Goal: Transaction & Acquisition: Purchase product/service

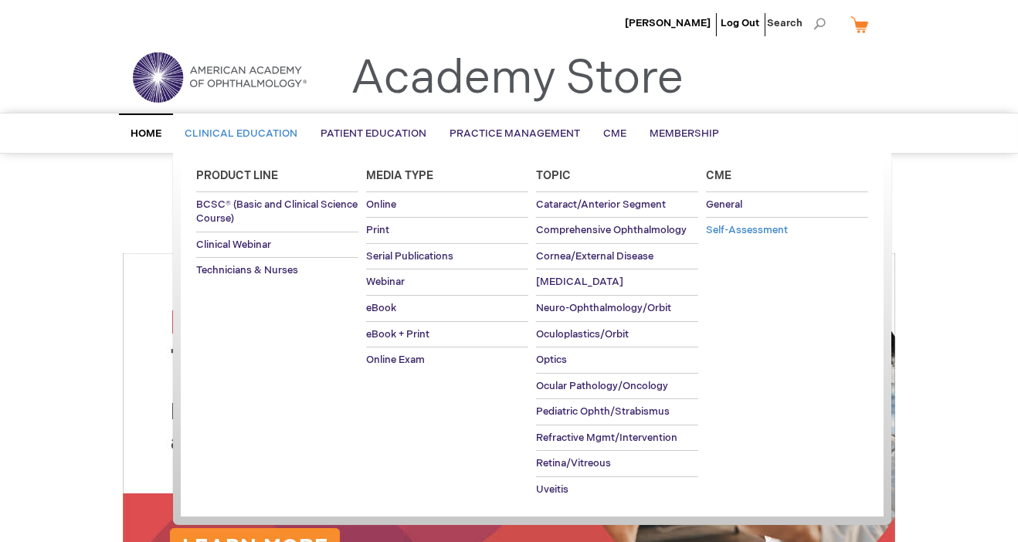
click at [723, 239] on link "Self-Assessment" at bounding box center [787, 230] width 162 height 25
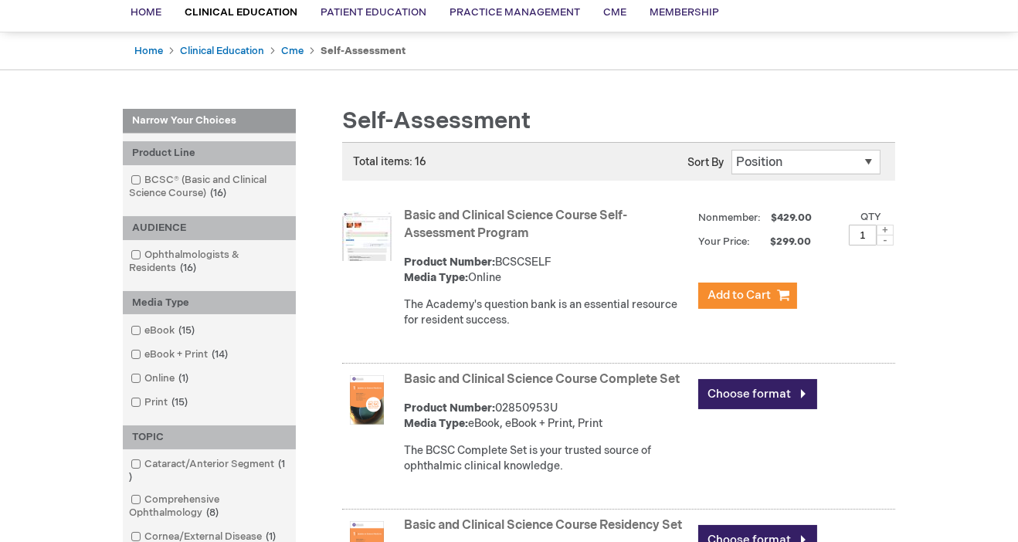
scroll to position [178, 0]
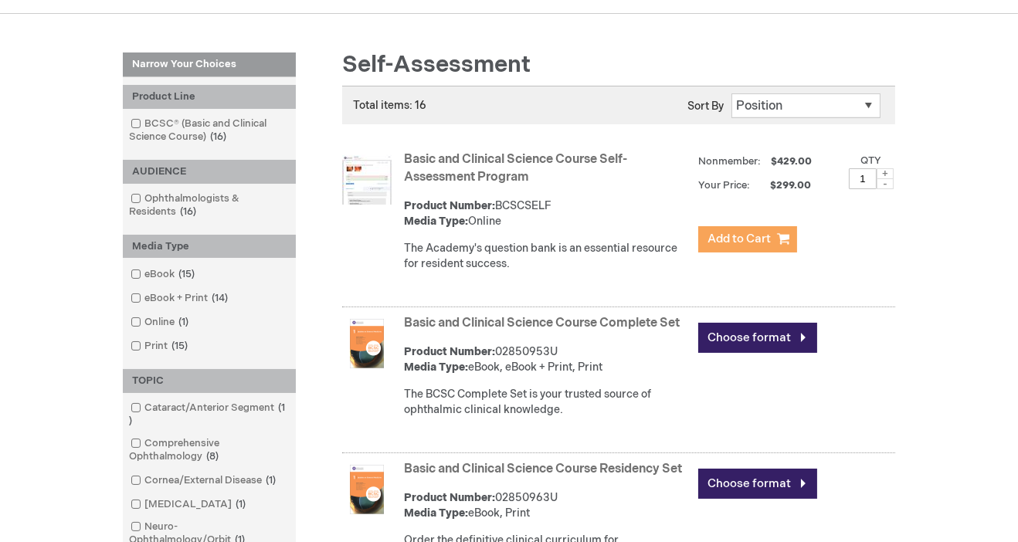
click at [738, 245] on span "Add to Cart" at bounding box center [738, 239] width 63 height 15
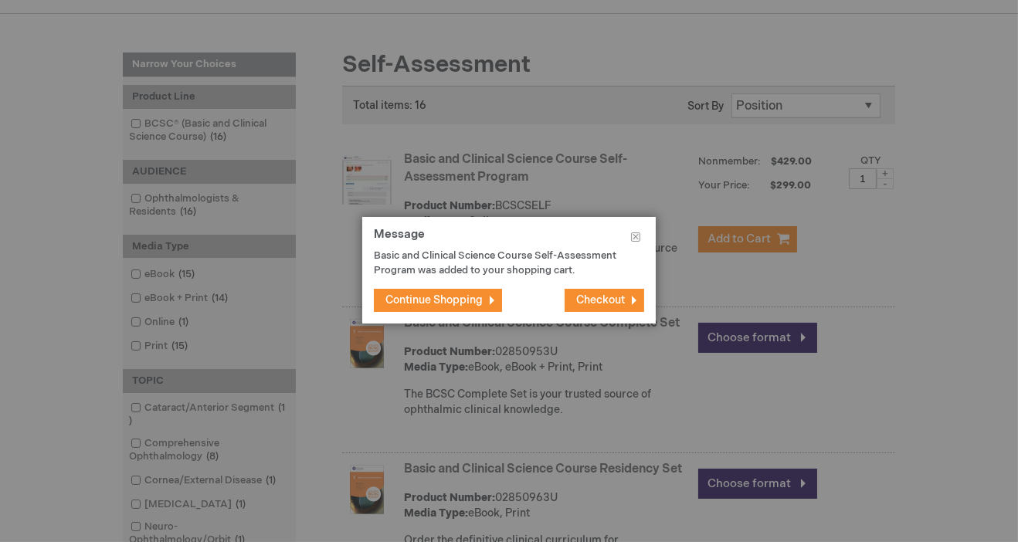
click at [608, 306] on span "Checkout" at bounding box center [600, 299] width 49 height 13
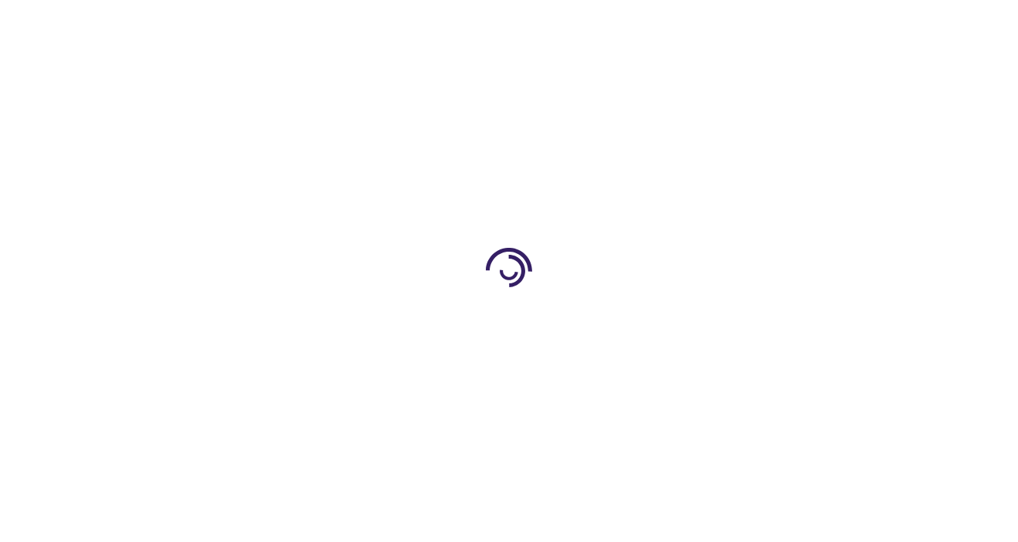
select select "KW"
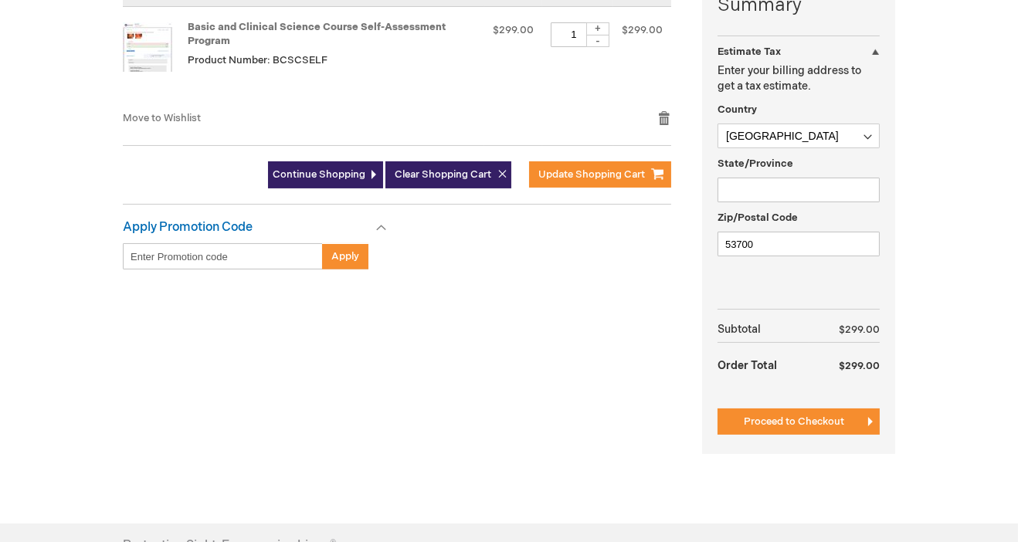
scroll to position [466, 0]
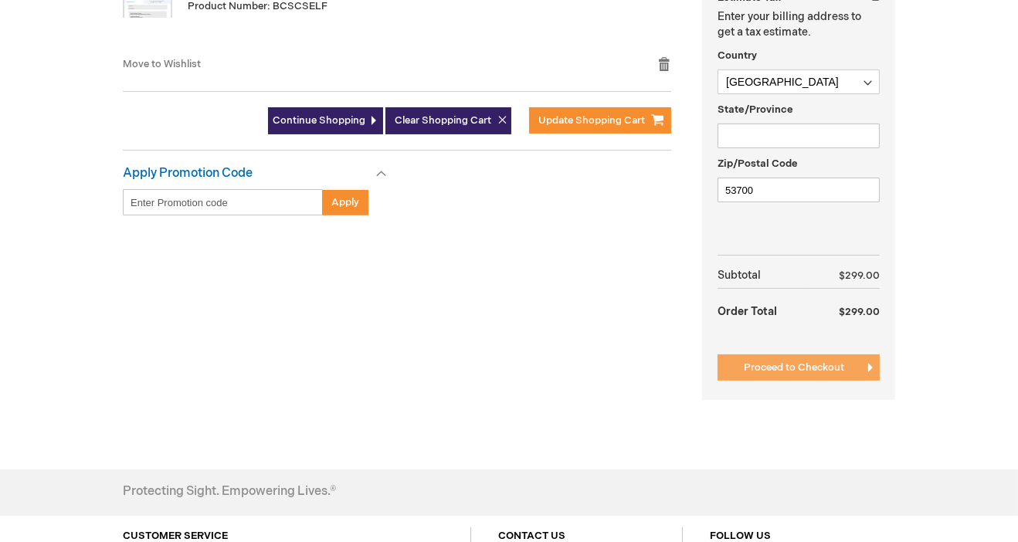
click at [799, 367] on span "Proceed to Checkout" at bounding box center [793, 367] width 100 height 12
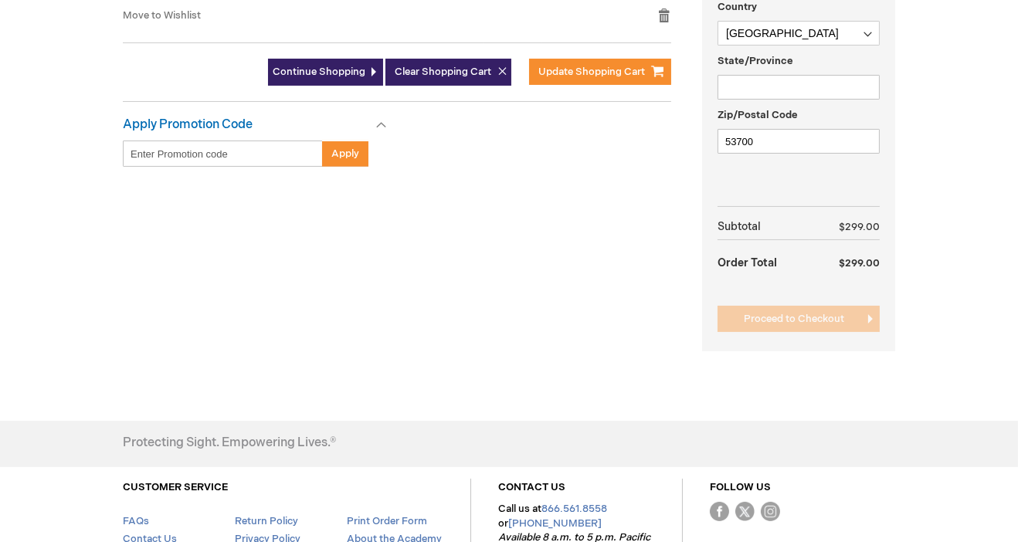
scroll to position [531, 0]
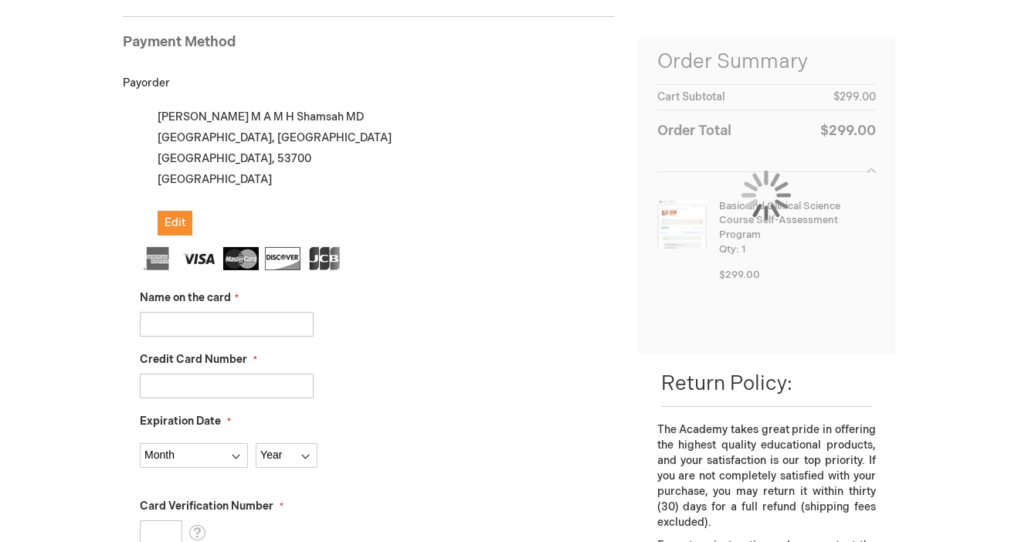
click at [553, 292] on div "Name on the card" at bounding box center [377, 313] width 475 height 46
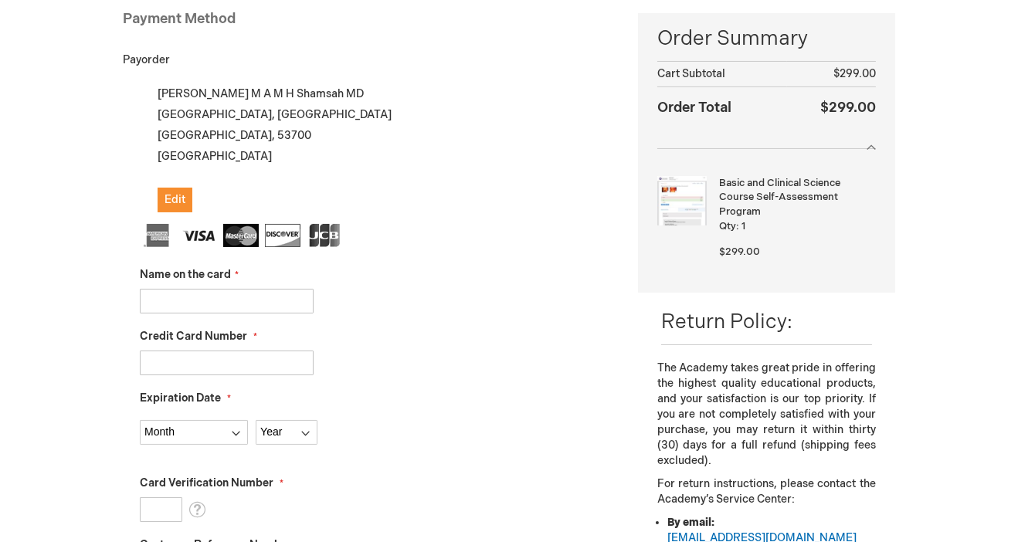
scroll to position [239, 0]
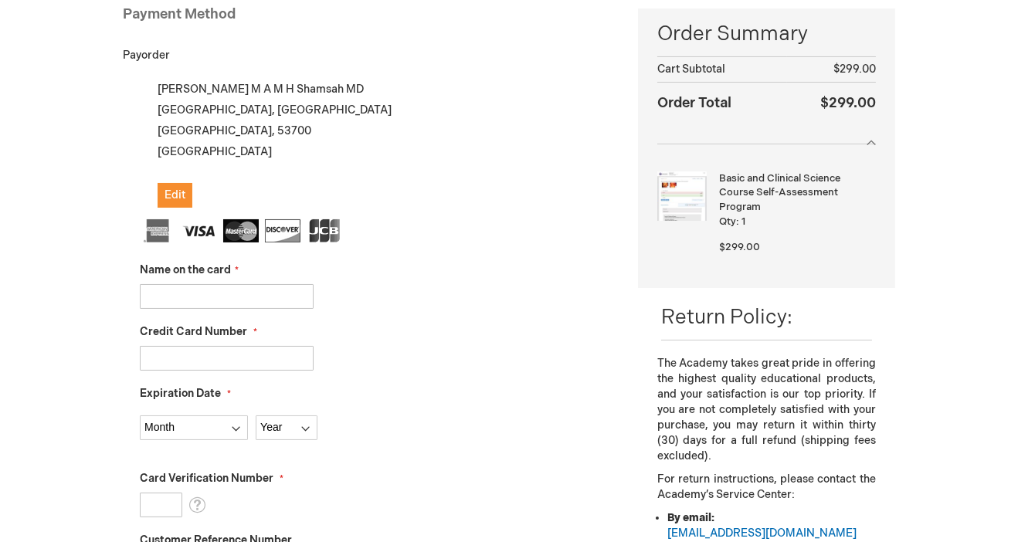
click at [225, 296] on input "Name on the card" at bounding box center [227, 296] width 174 height 25
type input "[PERSON_NAME]"
type input "4260838727445264"
select select "2027"
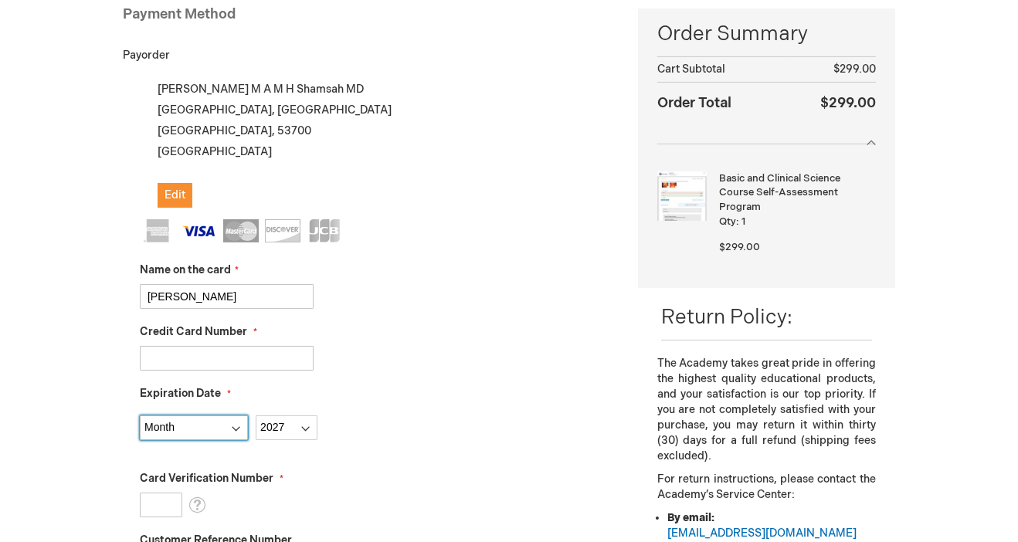
click at [226, 432] on select "Month 01 - January 02 - February 03 - March 04 - April 05 - May 06 - June 07 - …" at bounding box center [194, 427] width 108 height 25
select select "2"
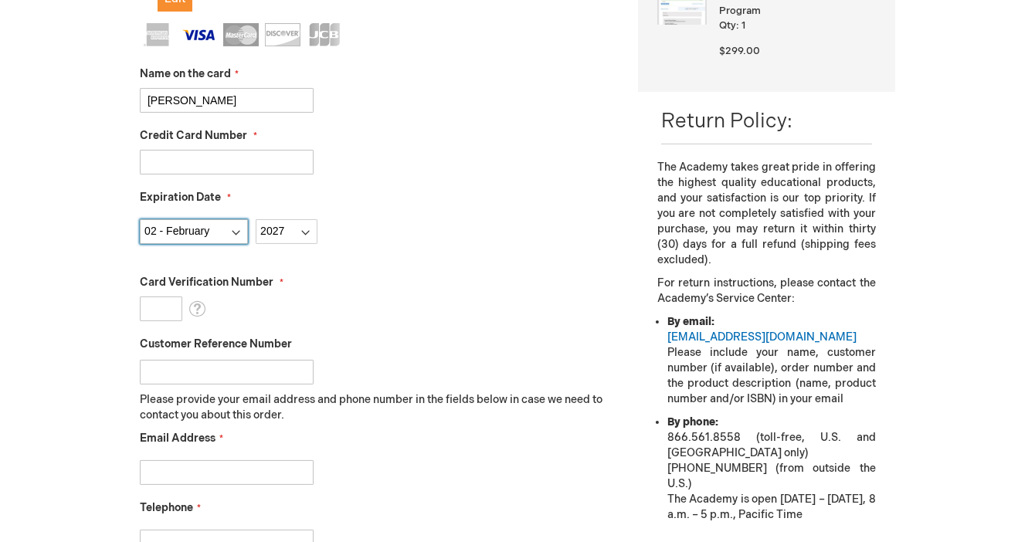
scroll to position [482, 0]
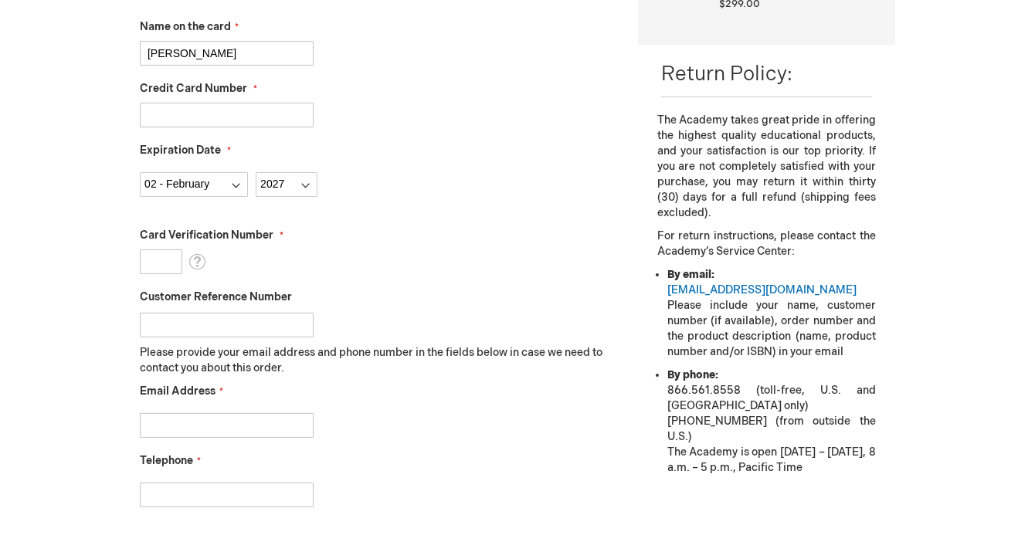
click at [170, 265] on input "Card Verification Number" at bounding box center [161, 261] width 42 height 25
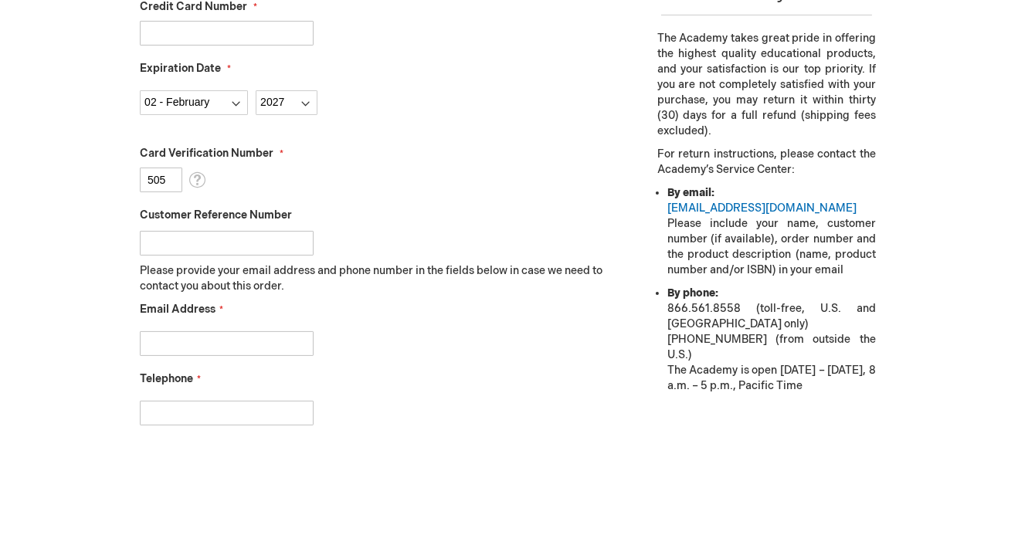
scroll to position [546, 0]
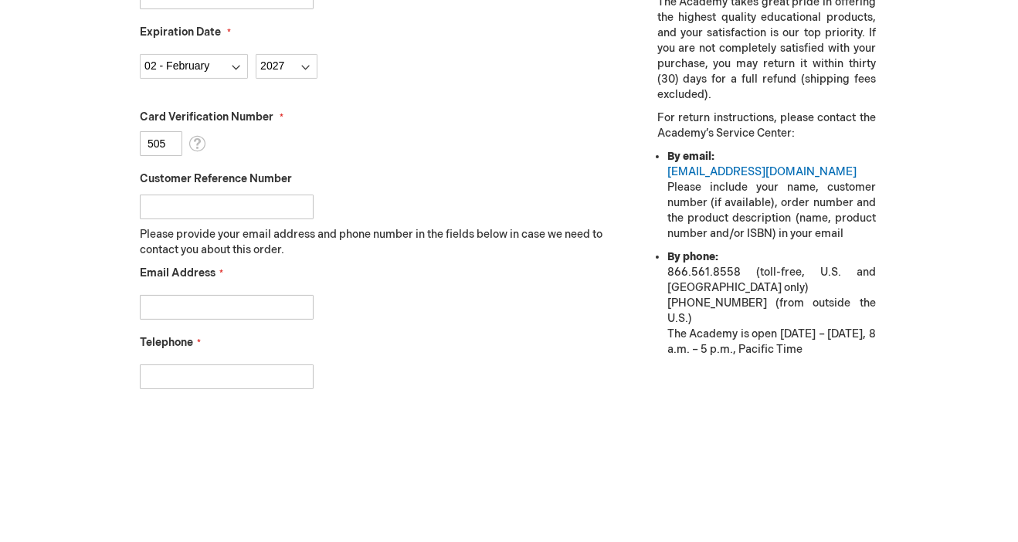
type input "505"
click at [239, 366] on input "Email Address" at bounding box center [227, 361] width 174 height 25
type input "a.shamsah94@gmail.com"
click at [191, 439] on input "Telephone" at bounding box center [227, 430] width 174 height 25
type input "98999796"
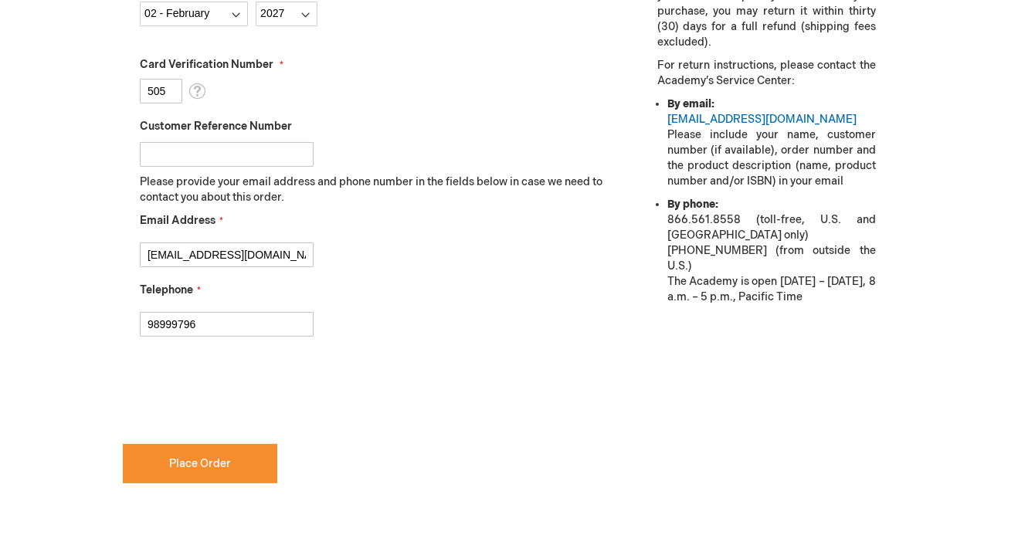
scroll to position [686, 0]
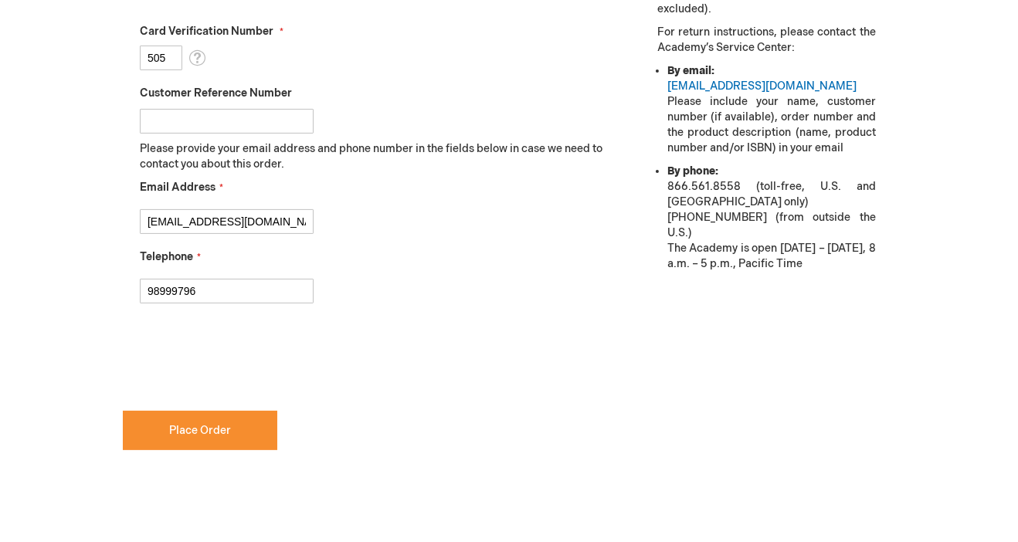
checkbox input "true"
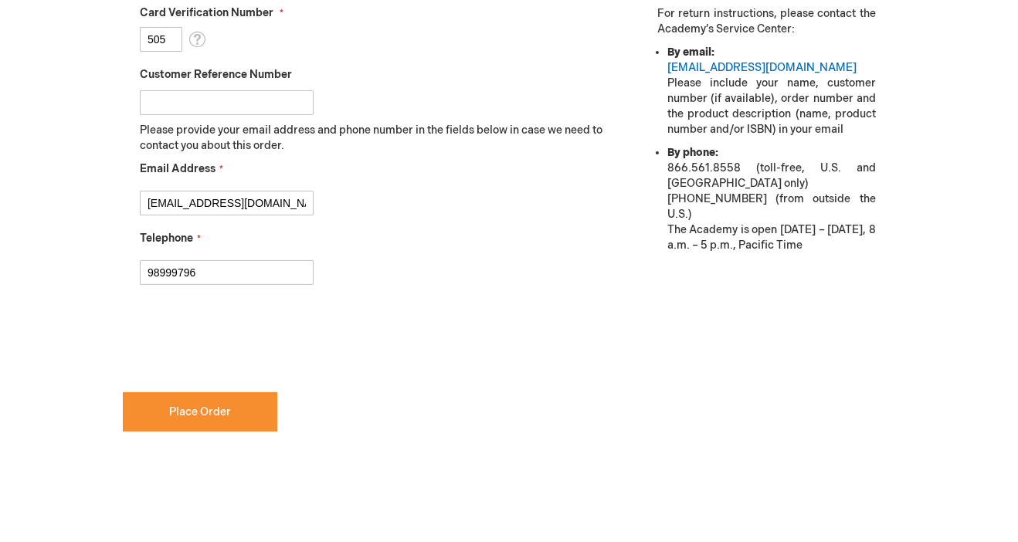
scroll to position [775, 0]
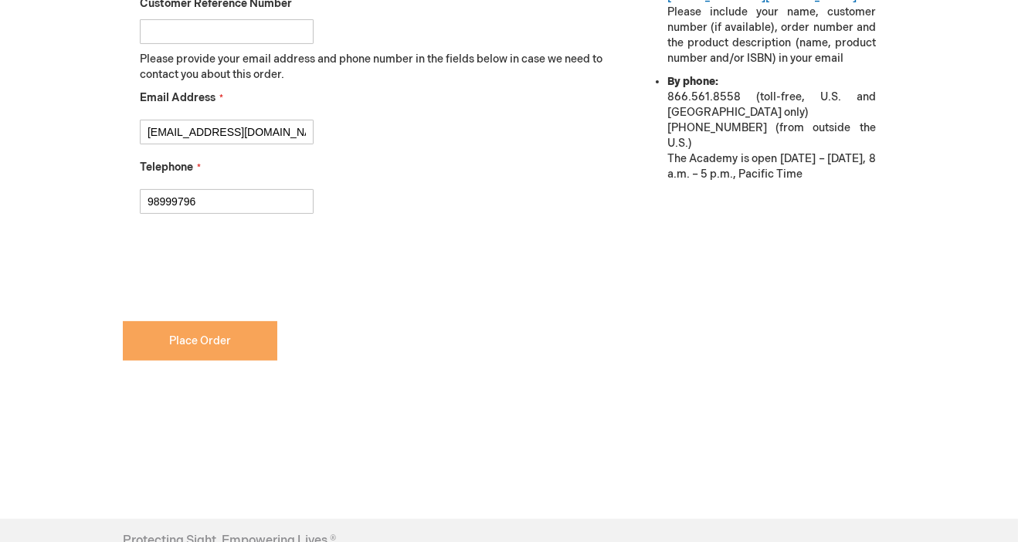
click at [221, 347] on button "Place Order" at bounding box center [200, 340] width 154 height 39
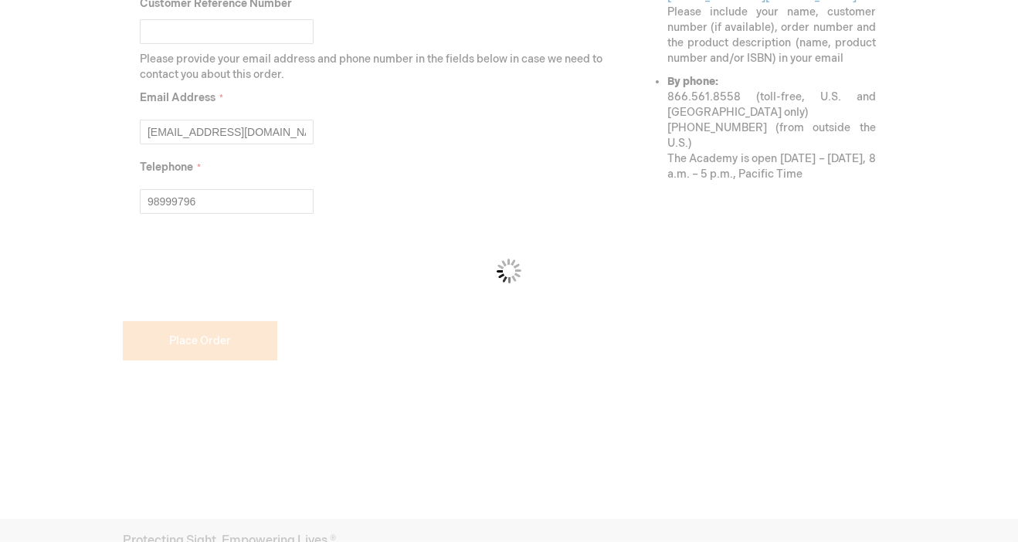
scroll to position [840, 0]
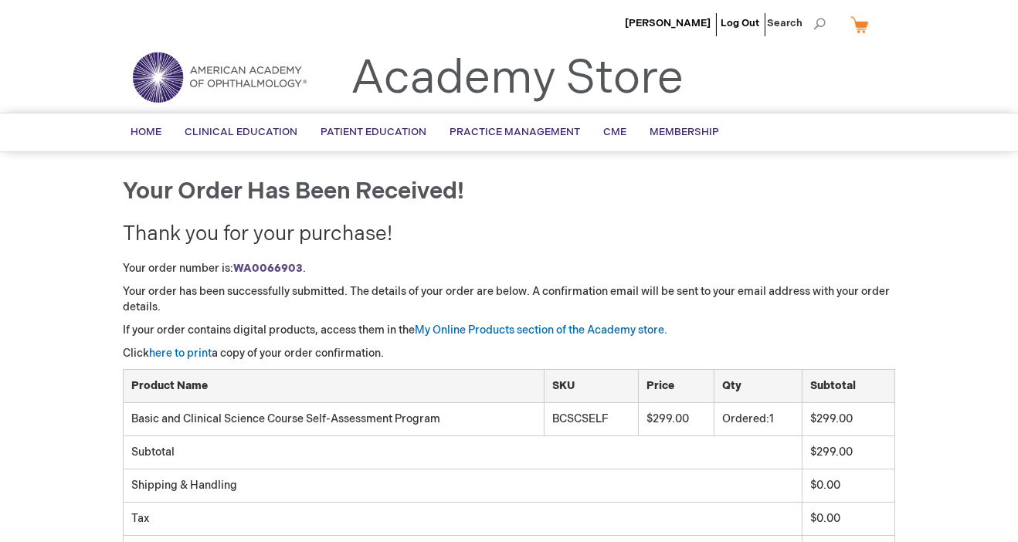
scroll to position [13, 0]
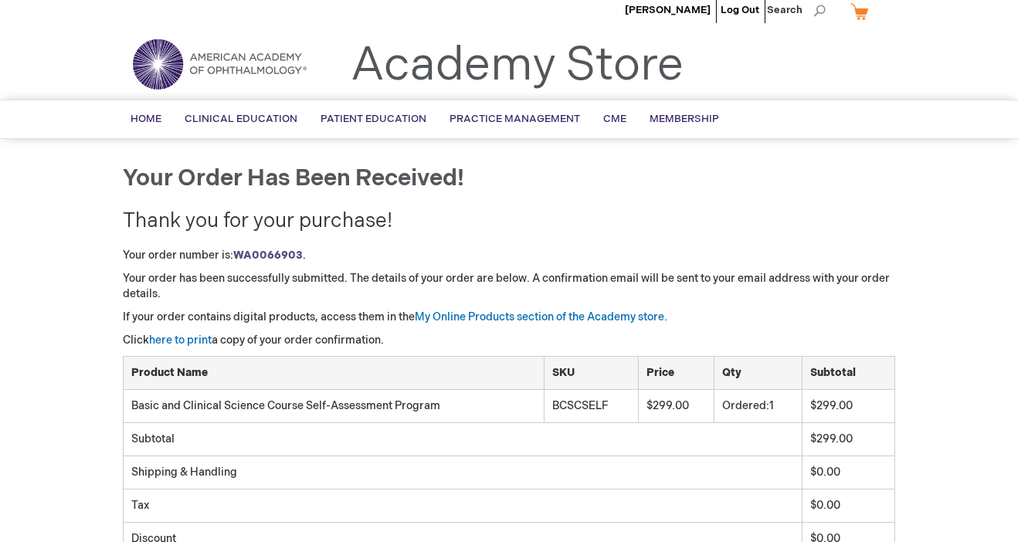
click at [859, 19] on link "My Cart" at bounding box center [865, 11] width 37 height 27
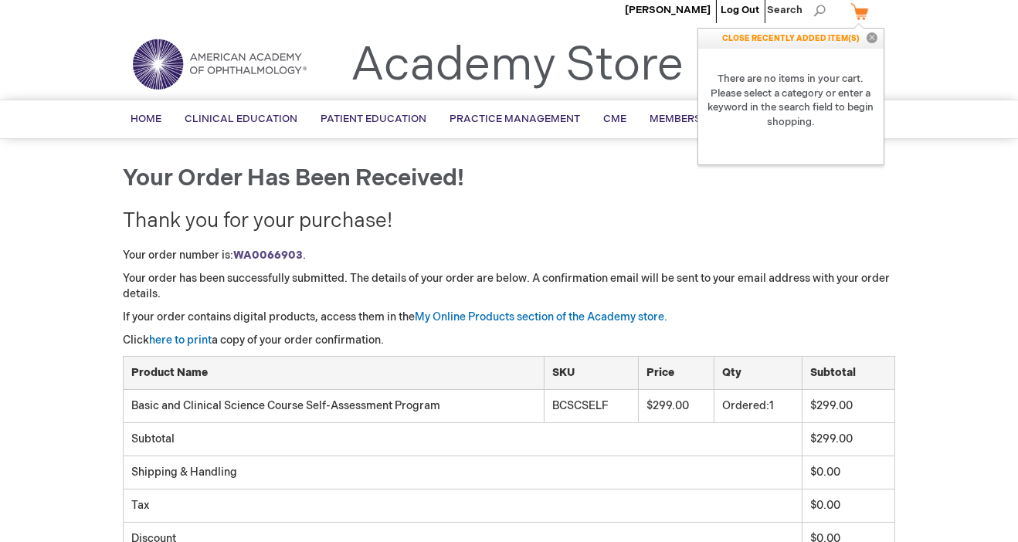
click at [855, 182] on h1 "Your order has been received!" at bounding box center [509, 178] width 772 height 25
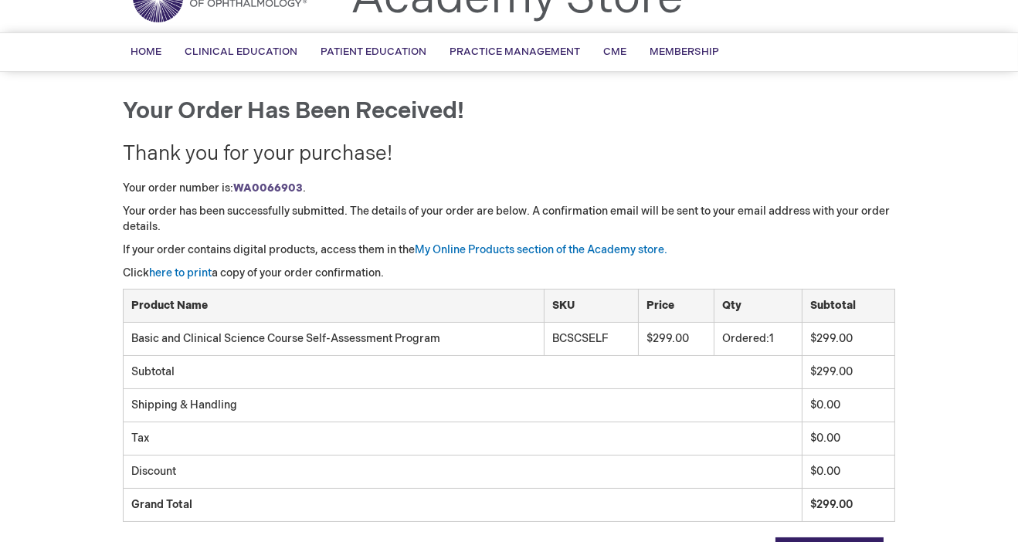
scroll to position [333, 0]
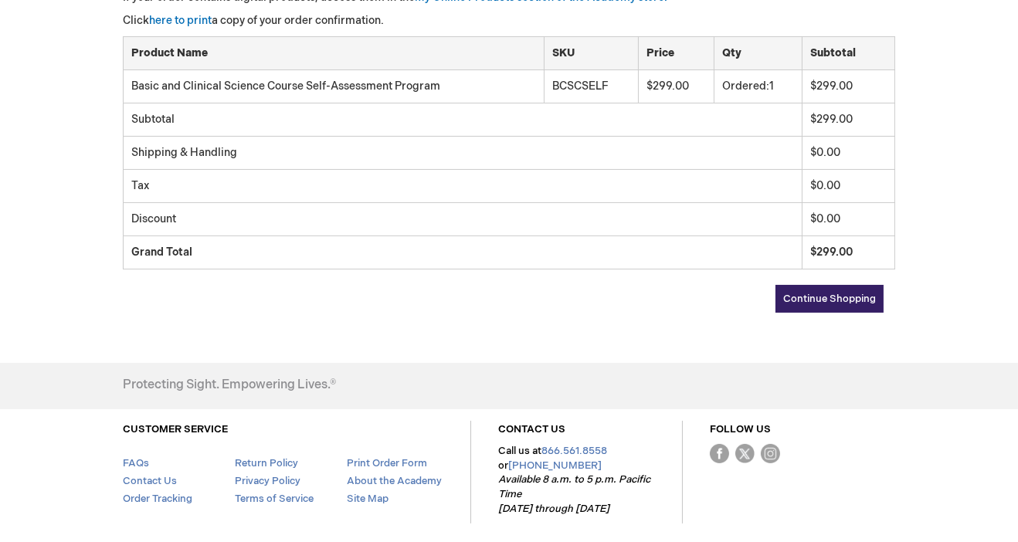
click at [848, 303] on span "Continue Shopping" at bounding box center [829, 299] width 93 height 12
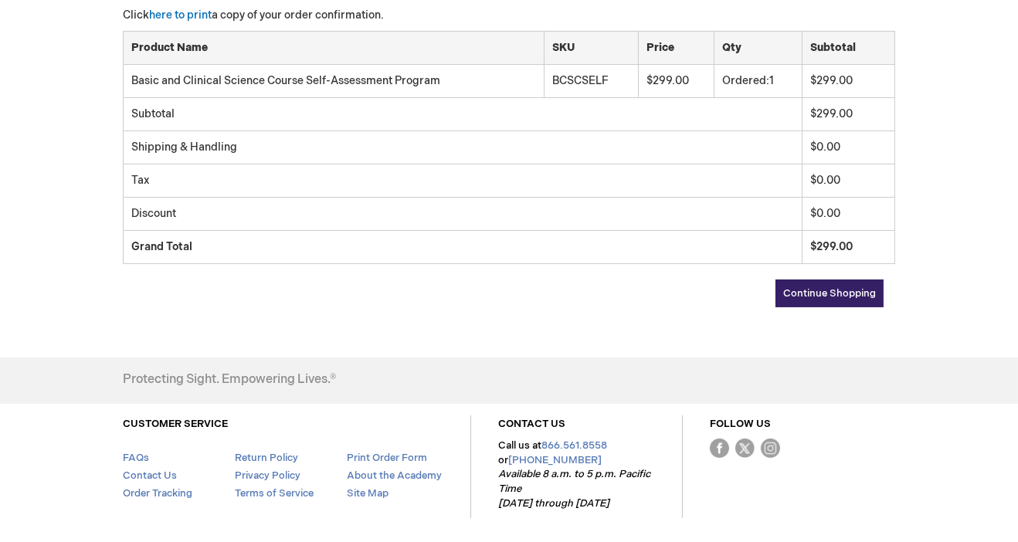
scroll to position [376, 0]
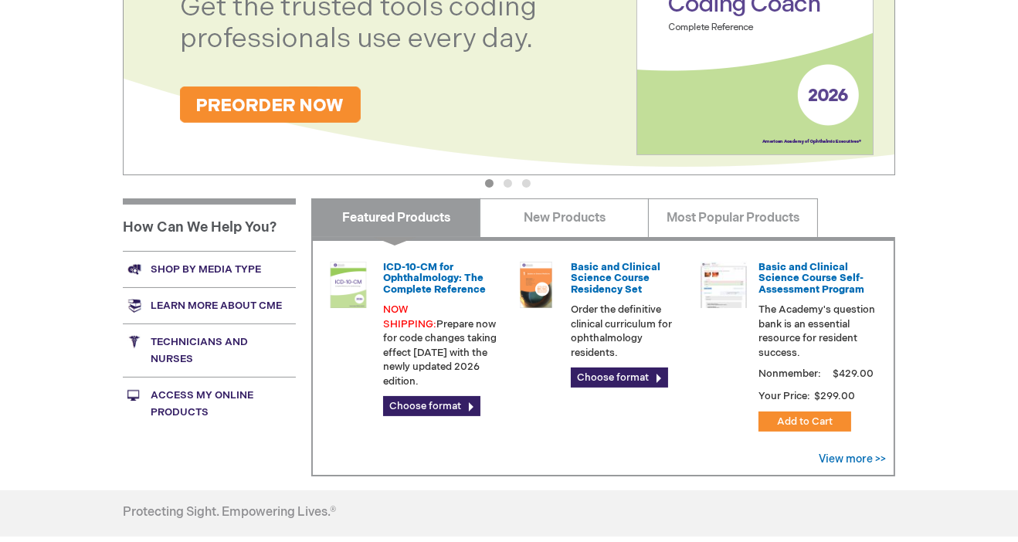
scroll to position [458, 0]
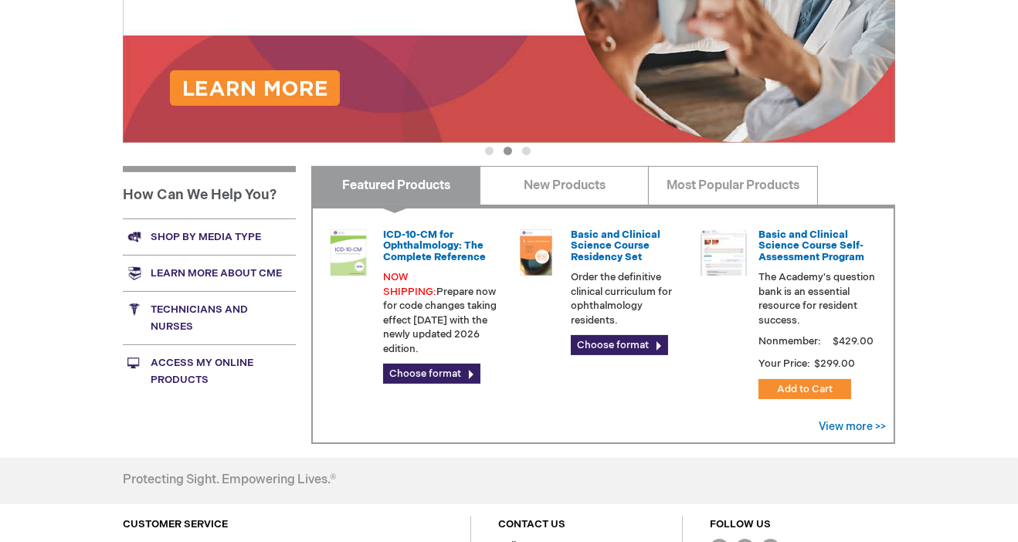
click at [175, 371] on link "Access My Online Products" at bounding box center [209, 370] width 173 height 53
